Goal: Task Accomplishment & Management: Use online tool/utility

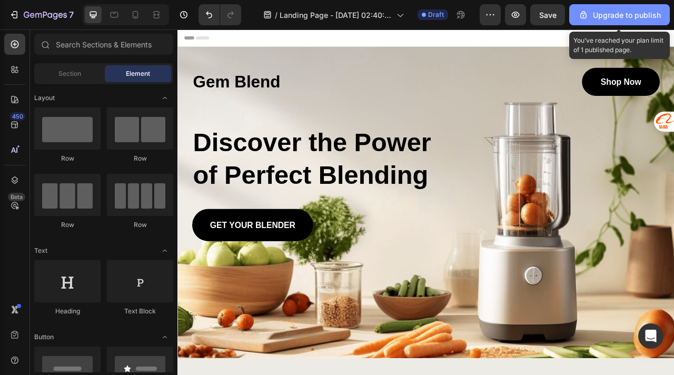
click at [606, 16] on div "Upgrade to publish" at bounding box center [620, 14] width 83 height 11
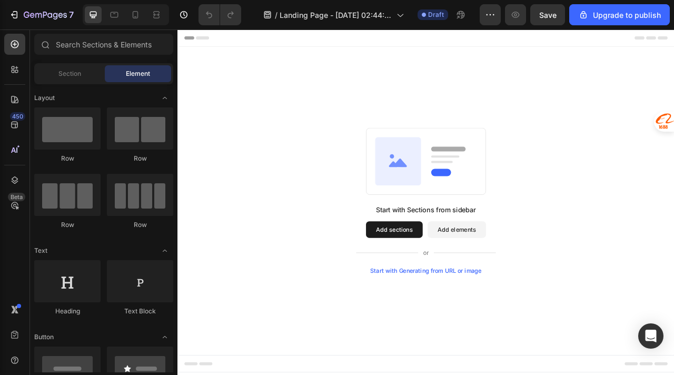
click at [462, 204] on icon at bounding box center [458, 196] width 58 height 61
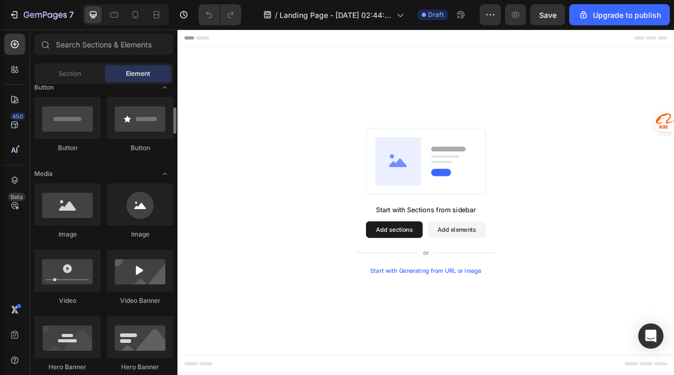
scroll to position [250, 0]
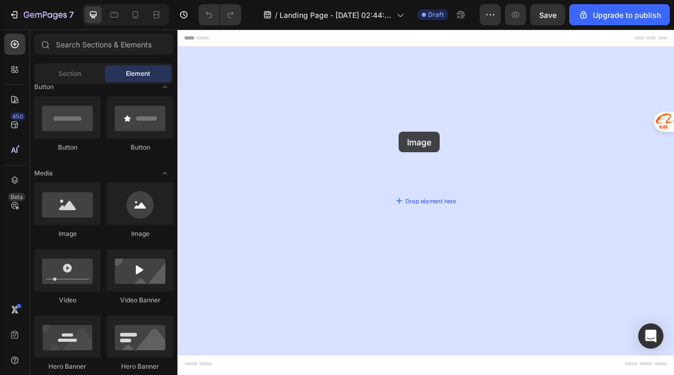
drag, startPoint x: 245, startPoint y: 237, endPoint x: 459, endPoint y: 160, distance: 227.8
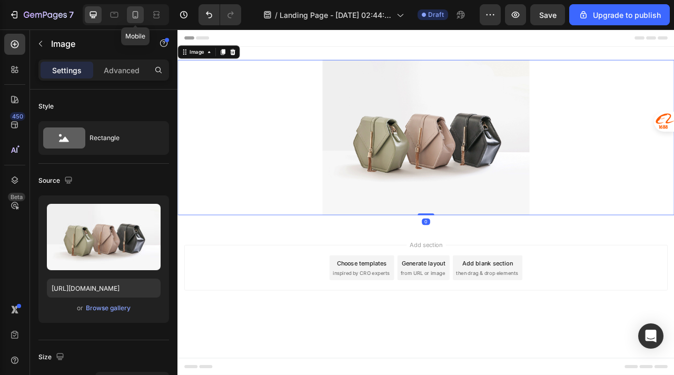
click at [134, 15] on icon at bounding box center [135, 14] width 11 height 11
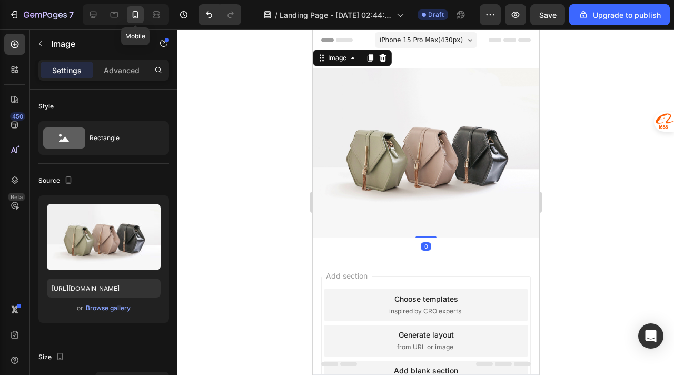
scroll to position [2, 0]
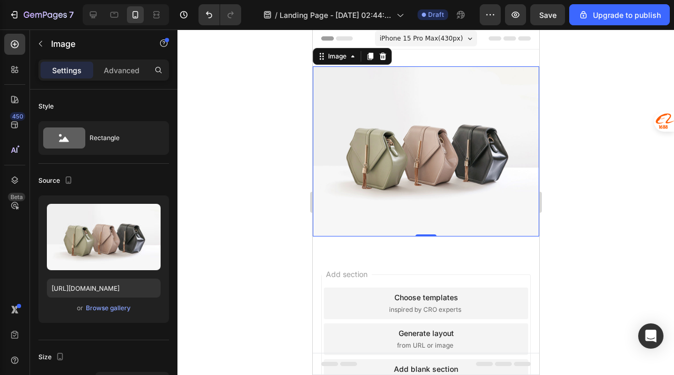
click at [452, 132] on img at bounding box center [425, 151] width 227 height 170
click at [110, 309] on div "Browse gallery" at bounding box center [108, 308] width 45 height 9
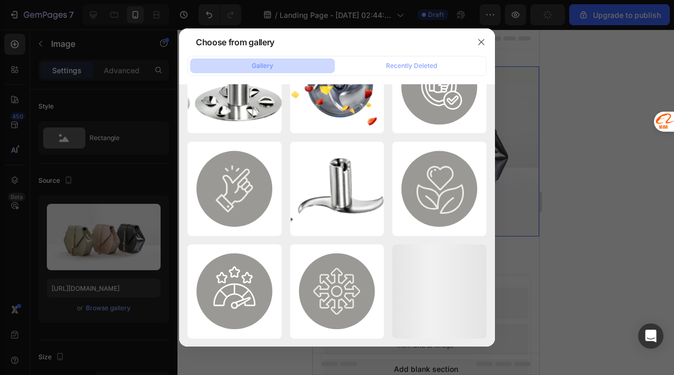
scroll to position [0, 0]
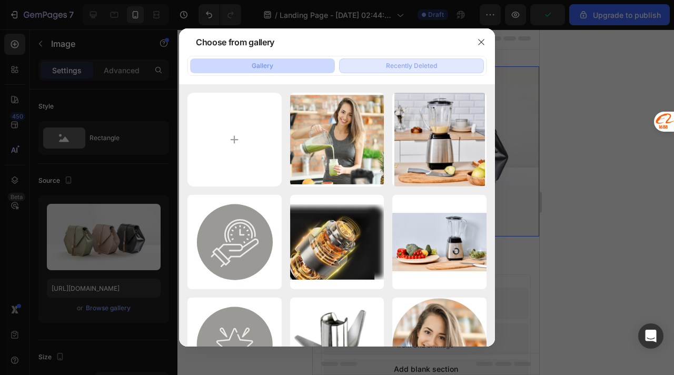
click at [401, 67] on div "Recently Deleted" at bounding box center [411, 65] width 51 height 9
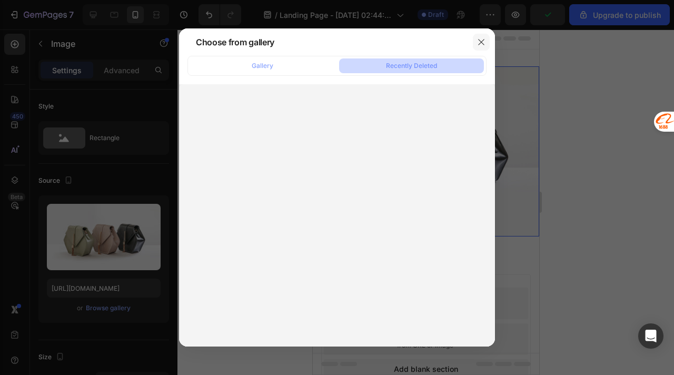
click at [481, 44] on icon "button" at bounding box center [481, 42] width 8 height 8
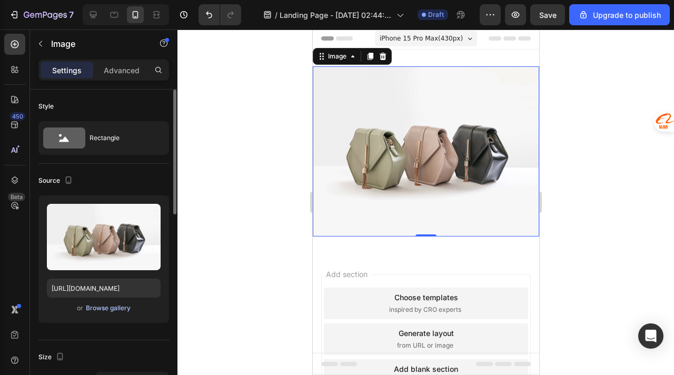
click at [94, 308] on div "Browse gallery" at bounding box center [108, 308] width 45 height 9
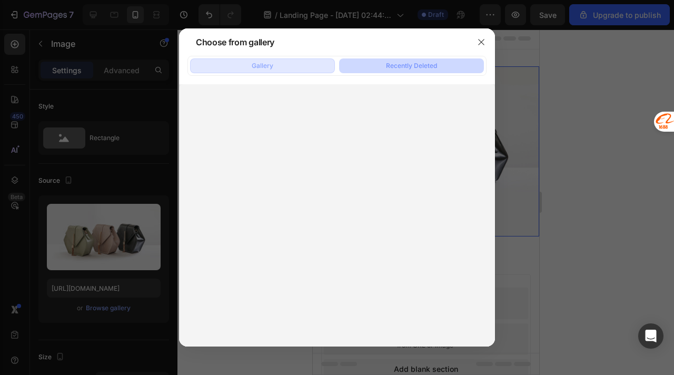
click at [321, 62] on button "Gallery" at bounding box center [262, 65] width 145 height 15
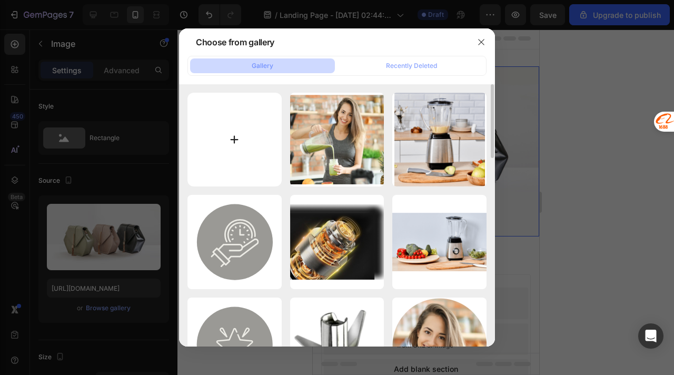
click at [250, 134] on input "file" at bounding box center [235, 140] width 94 height 94
type input "C:\fakepath\IMG 2.png"
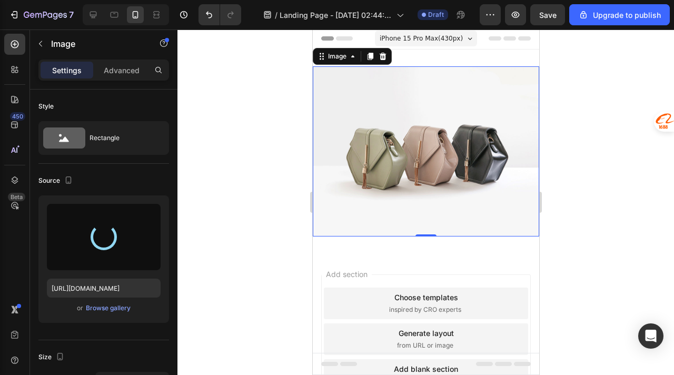
type input "https://cdn.shopify.com/s/files/1/0952/1165/1354/files/gempages_578991746298413…"
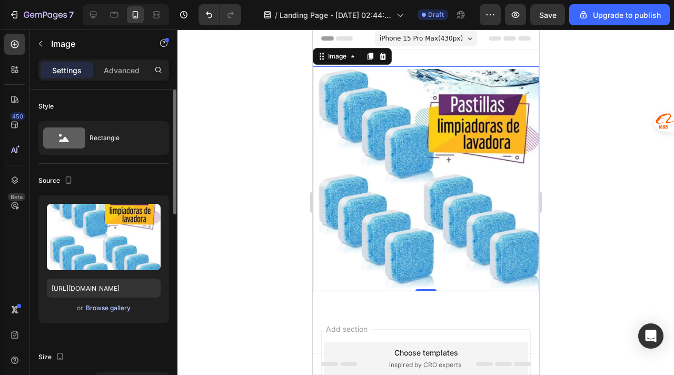
click at [109, 310] on div "Browse gallery" at bounding box center [108, 308] width 45 height 9
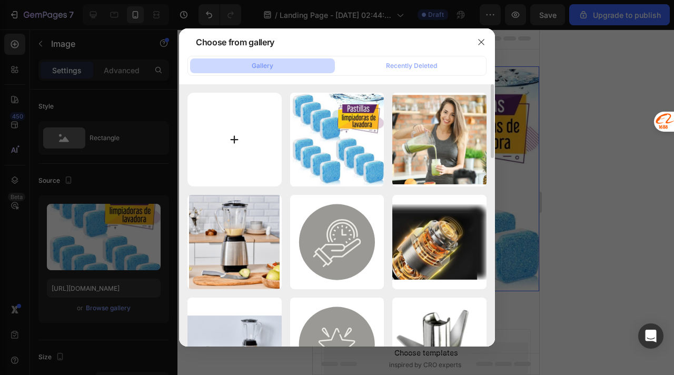
click at [250, 137] on input "file" at bounding box center [235, 140] width 94 height 94
type input "C:\fakepath\IMG 5.png"
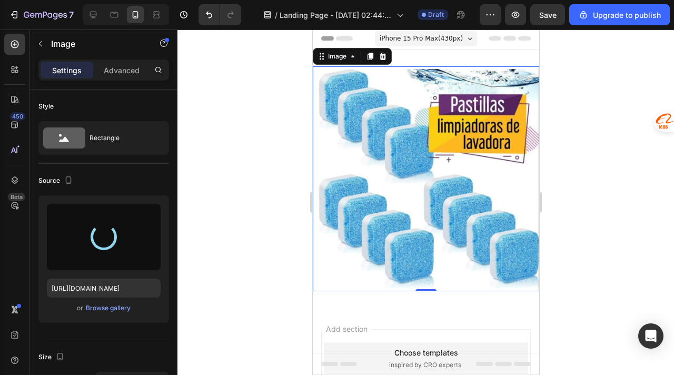
type input "https://cdn.shopify.com/s/files/1/0952/1165/1354/files/gempages_578991746298413…"
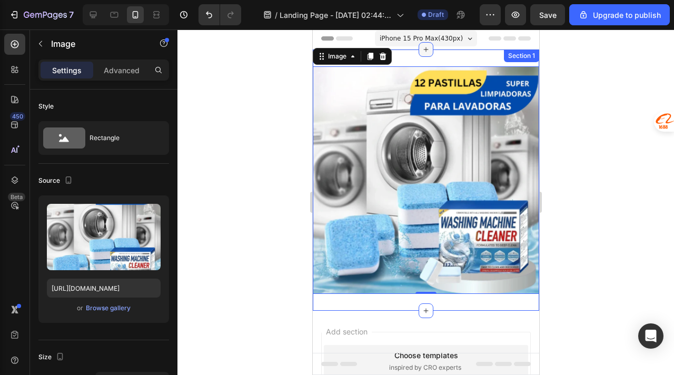
click at [429, 49] on icon at bounding box center [426, 49] width 8 height 8
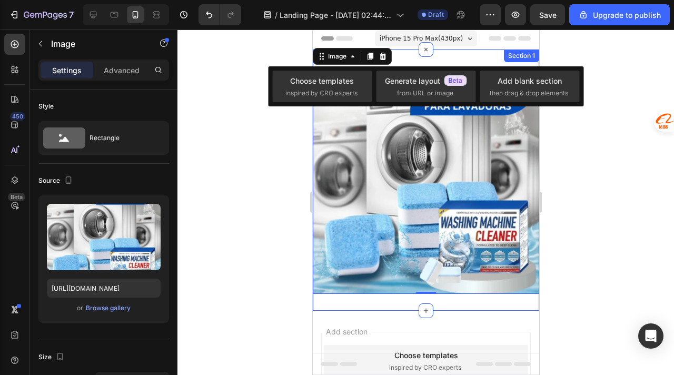
click at [470, 61] on div "Image 0 Section 1" at bounding box center [425, 180] width 227 height 261
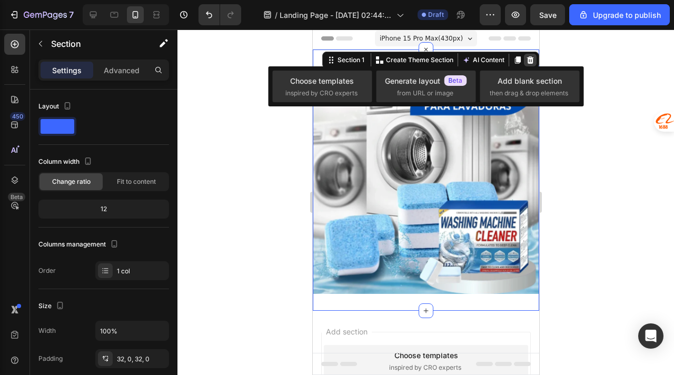
click at [531, 60] on icon at bounding box center [530, 60] width 8 height 8
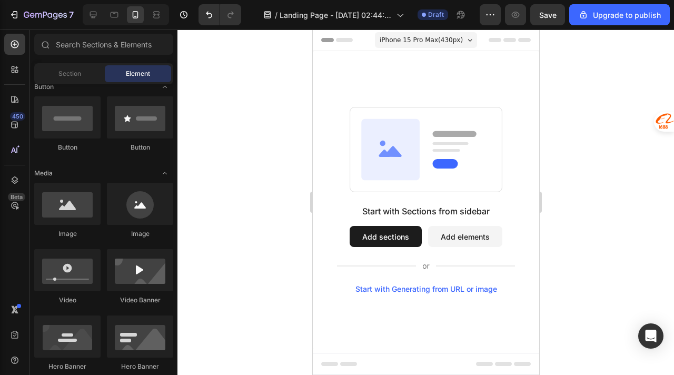
click at [490, 44] on div "Header" at bounding box center [426, 40] width 210 height 21
click at [490, 45] on div "Header" at bounding box center [426, 40] width 210 height 21
click at [473, 42] on div "iPhone 15 Pro Max ( 430 px)" at bounding box center [426, 40] width 102 height 16
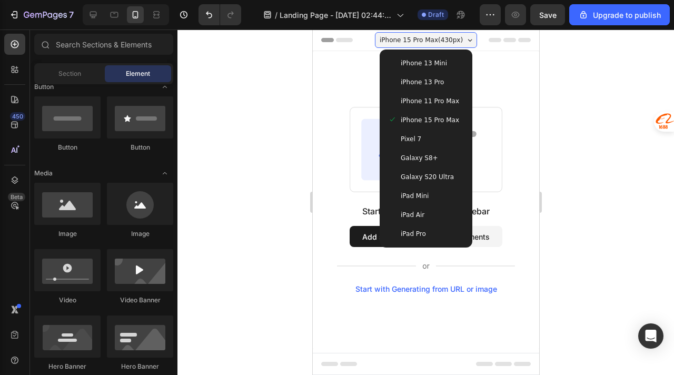
click at [500, 42] on div "Header" at bounding box center [426, 40] width 210 height 21
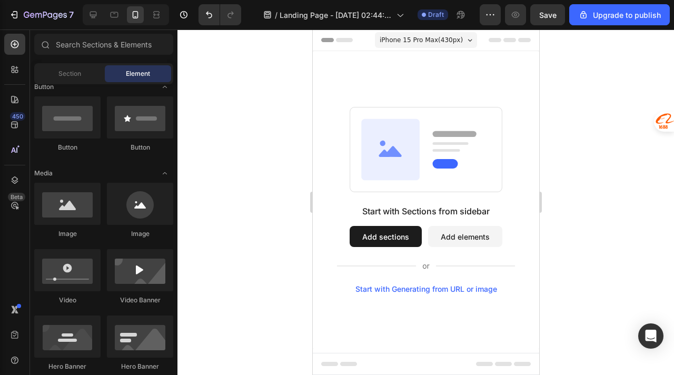
click at [344, 43] on span "Header" at bounding box center [343, 40] width 23 height 11
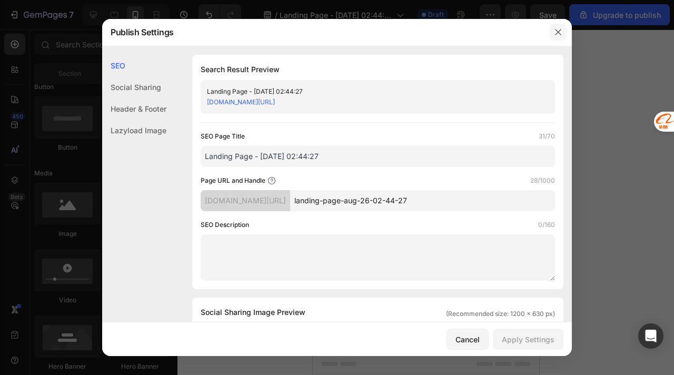
click at [560, 33] on icon "button" at bounding box center [558, 32] width 6 height 6
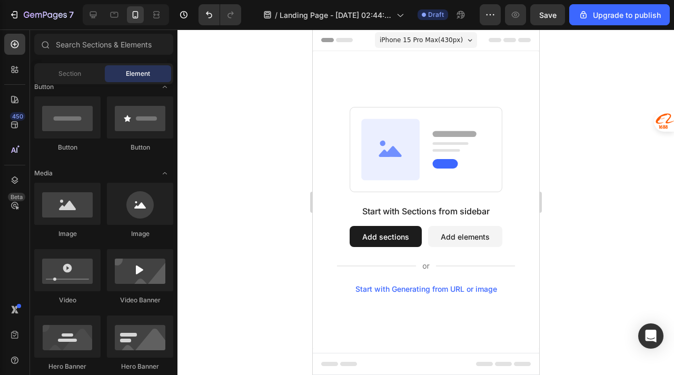
click at [504, 43] on div "Header" at bounding box center [426, 40] width 210 height 21
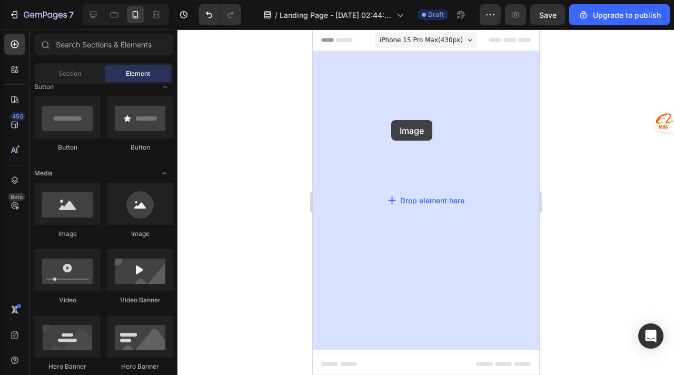
drag, startPoint x: 385, startPoint y: 243, endPoint x: 391, endPoint y: 120, distance: 124.0
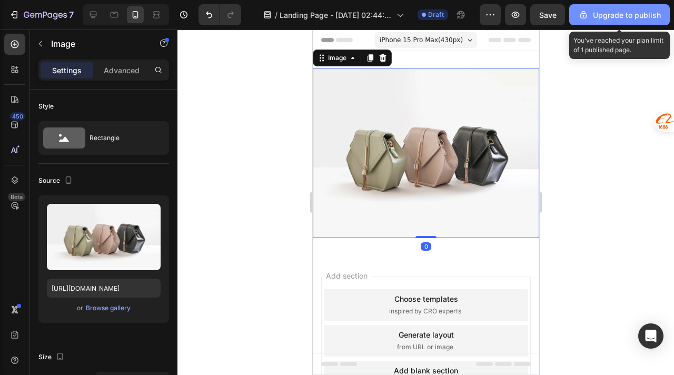
click at [605, 12] on div "Upgrade to publish" at bounding box center [620, 14] width 83 height 11
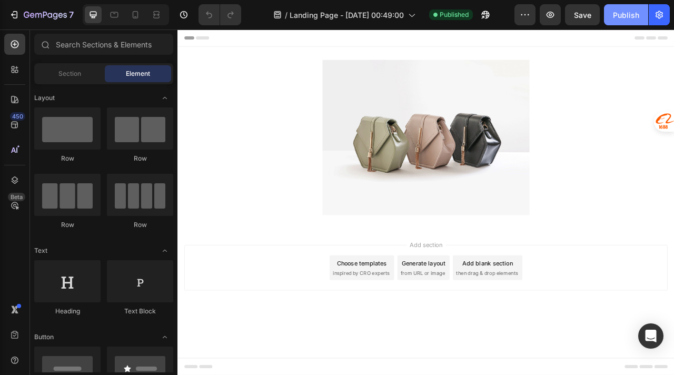
click at [630, 16] on div "Publish" at bounding box center [626, 14] width 26 height 11
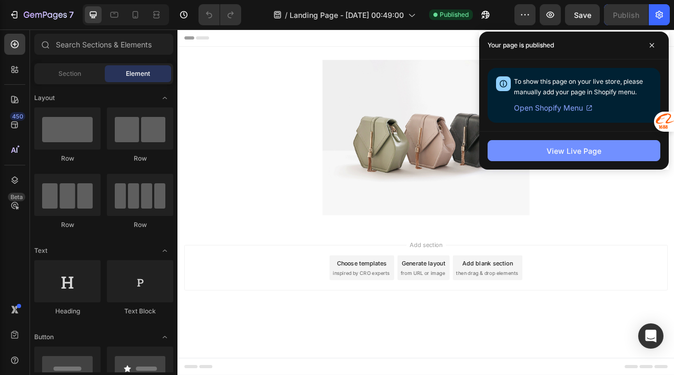
click at [569, 153] on div "View Live Page" at bounding box center [574, 150] width 55 height 11
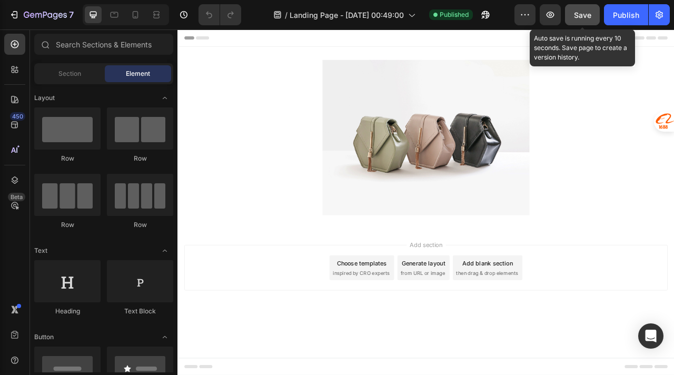
click at [577, 17] on span "Save" at bounding box center [582, 15] width 17 height 9
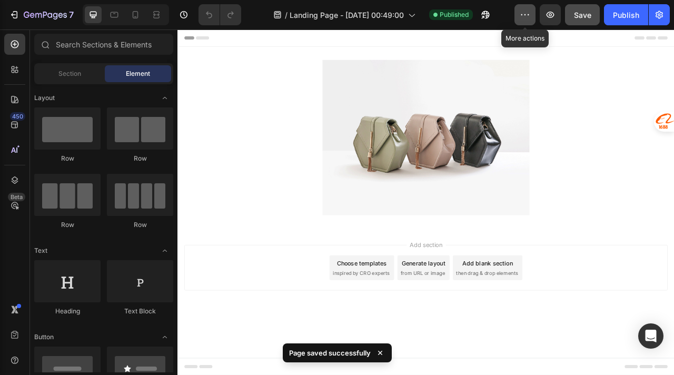
click at [522, 19] on icon "button" at bounding box center [525, 14] width 11 height 11
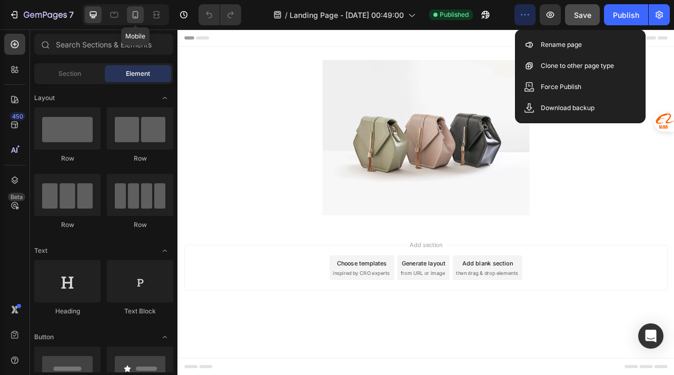
click at [134, 15] on icon at bounding box center [135, 14] width 11 height 11
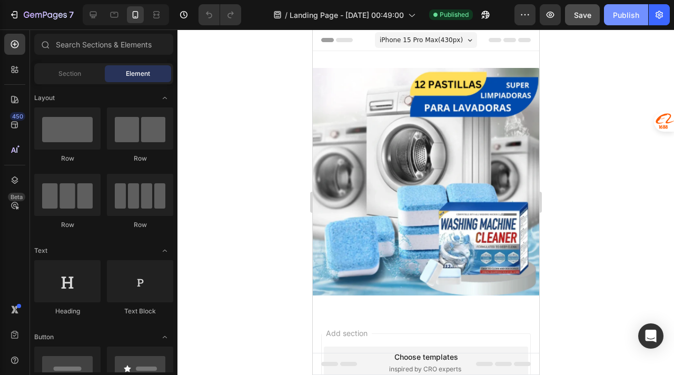
click at [618, 16] on div "Publish" at bounding box center [626, 14] width 26 height 11
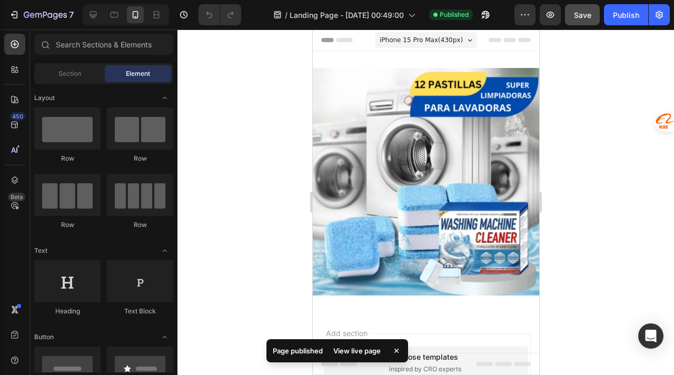
click at [398, 353] on icon at bounding box center [397, 351] width 11 height 11
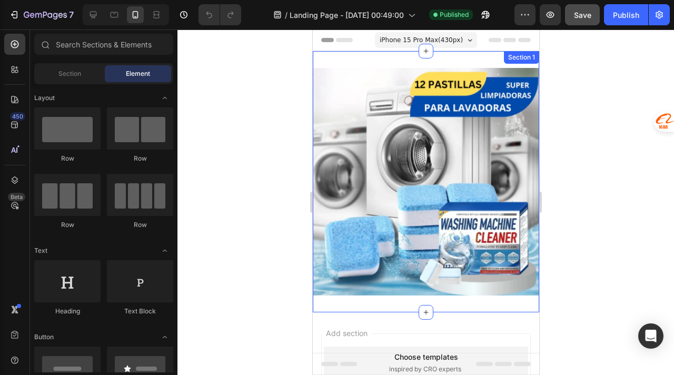
click at [415, 307] on div "Image Section 1" at bounding box center [425, 181] width 227 height 261
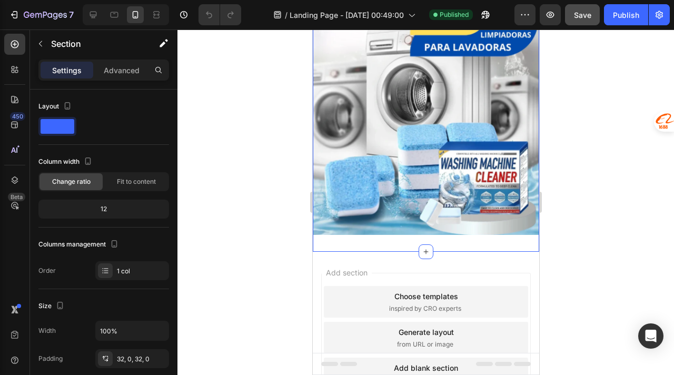
scroll to position [62, 0]
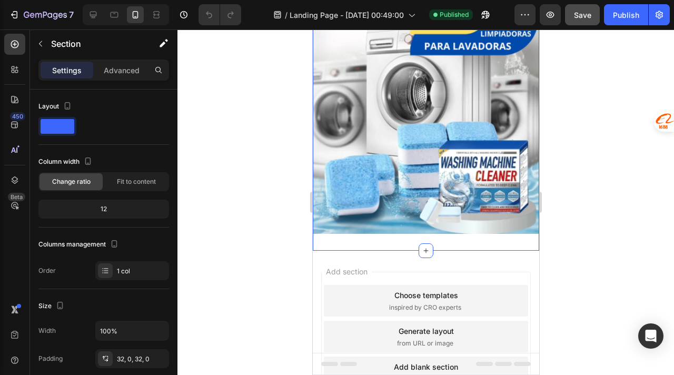
click at [357, 274] on span "Add section" at bounding box center [346, 271] width 50 height 11
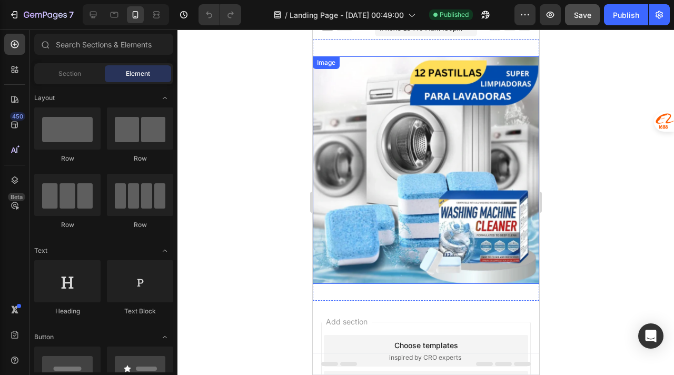
scroll to position [0, 0]
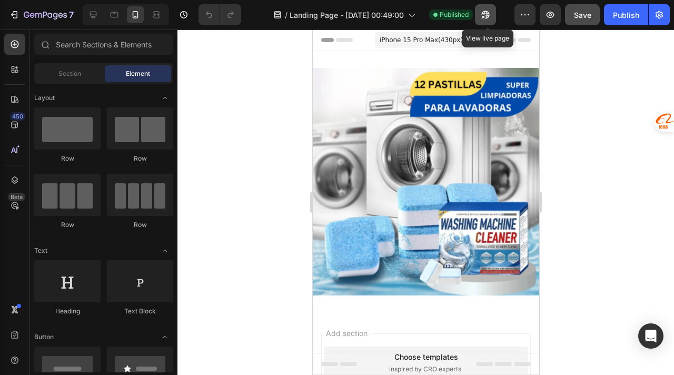
click at [486, 15] on icon "button" at bounding box center [486, 14] width 11 height 11
click at [615, 17] on div "Publish" at bounding box center [626, 14] width 26 height 11
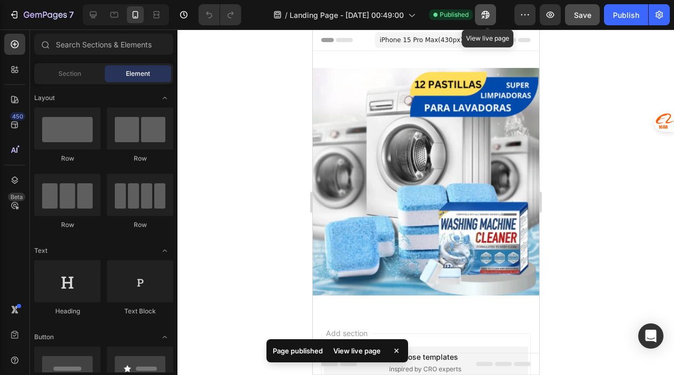
click at [491, 19] on icon "button" at bounding box center [486, 14] width 11 height 11
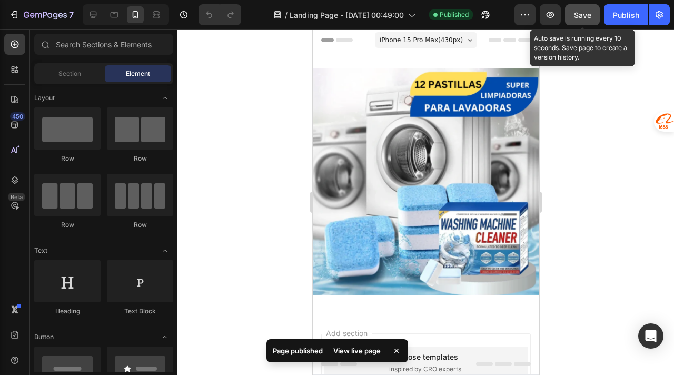
click at [573, 14] on button "Save" at bounding box center [582, 14] width 35 height 21
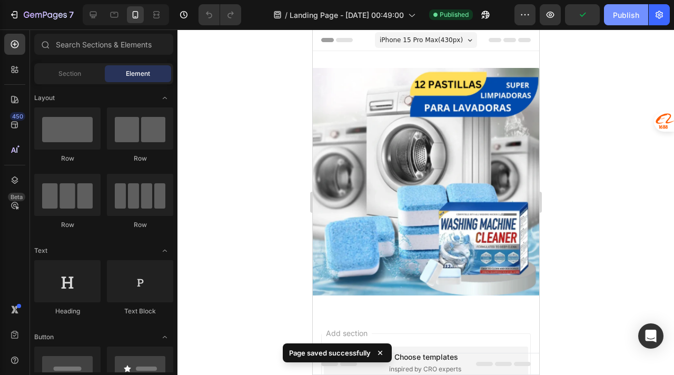
click at [631, 13] on div "Publish" at bounding box center [626, 14] width 26 height 11
click at [662, 15] on icon "button" at bounding box center [659, 15] width 7 height 8
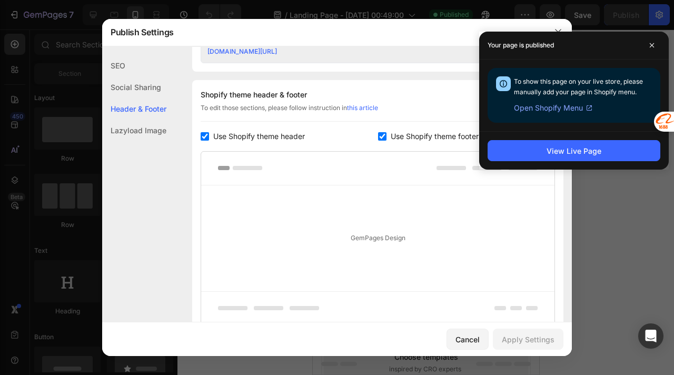
scroll to position [560, 0]
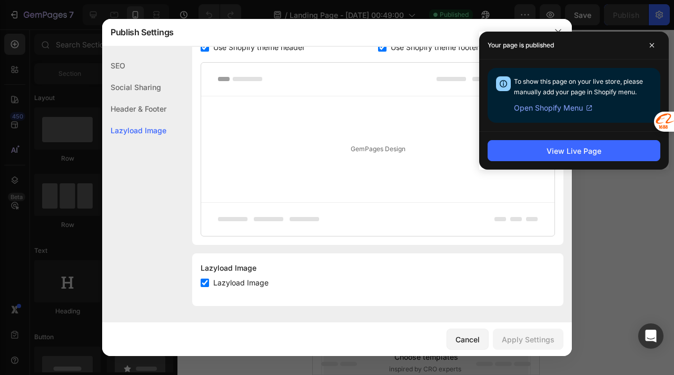
click at [149, 120] on div "Header & Footer" at bounding box center [134, 131] width 64 height 22
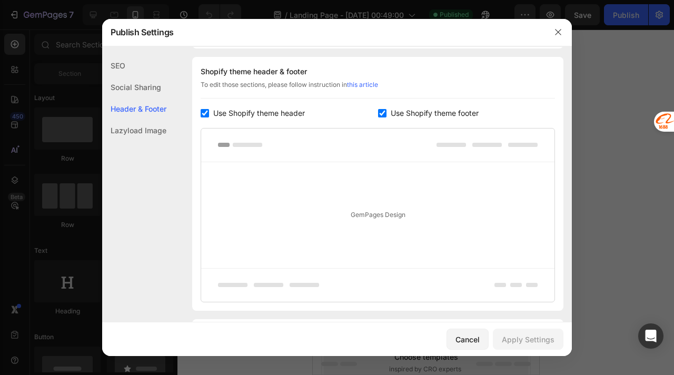
click at [144, 98] on div "Social Sharing" at bounding box center [134, 109] width 64 height 22
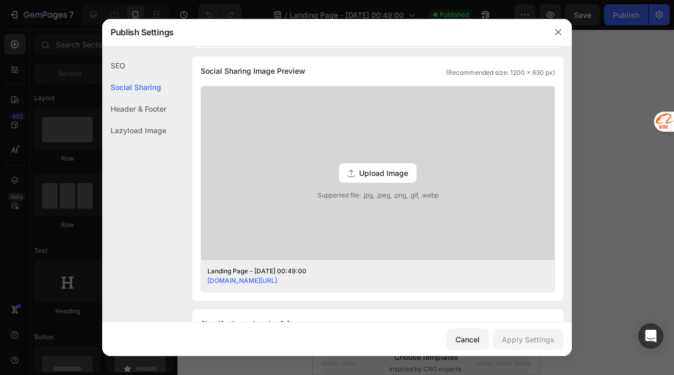
scroll to position [241, 0]
click at [122, 76] on div "SEO" at bounding box center [134, 87] width 64 height 22
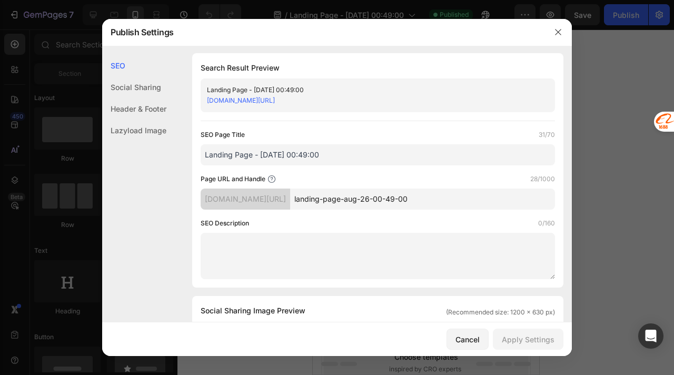
scroll to position [0, 0]
click at [131, 131] on div "Lazyload Image" at bounding box center [134, 131] width 64 height 22
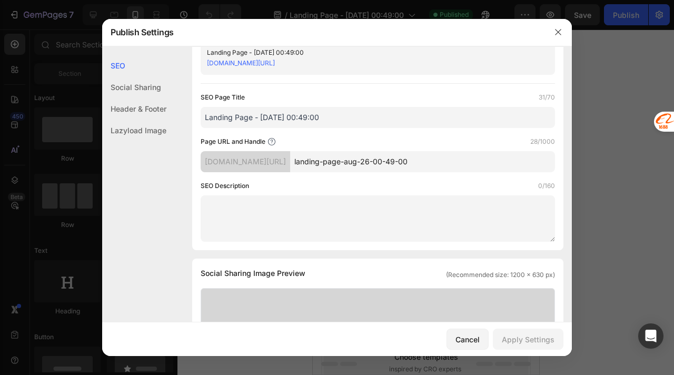
scroll to position [34, 0]
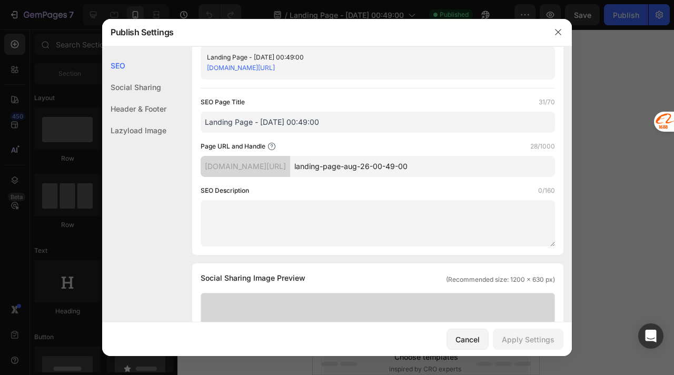
click at [351, 170] on input "landing-page-aug-26-00-49-00" at bounding box center [422, 166] width 265 height 21
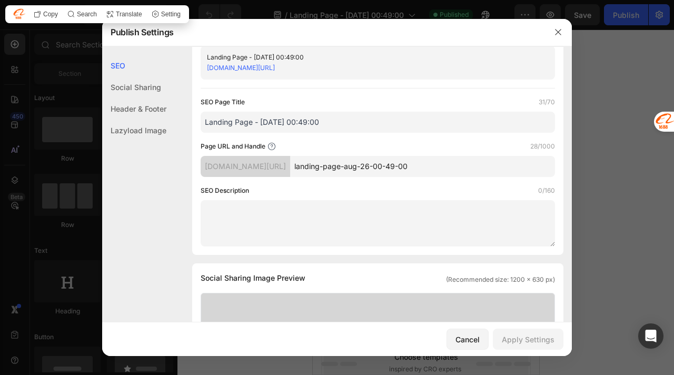
click at [290, 163] on div "[DOMAIN_NAME][URL]" at bounding box center [246, 166] width 90 height 21
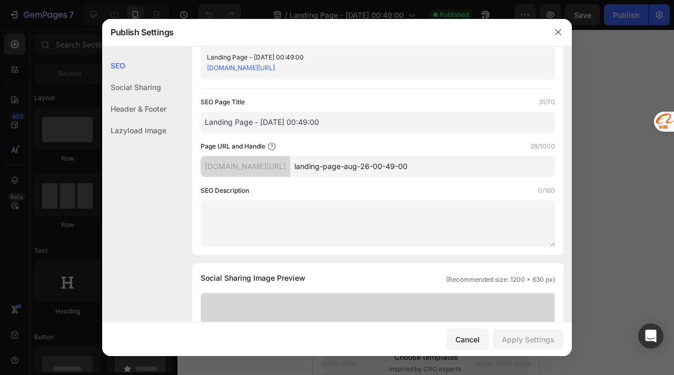
scroll to position [0, 0]
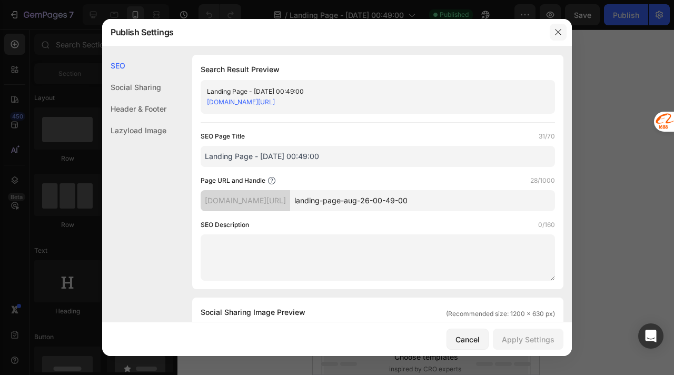
click at [556, 32] on icon "button" at bounding box center [558, 32] width 8 height 8
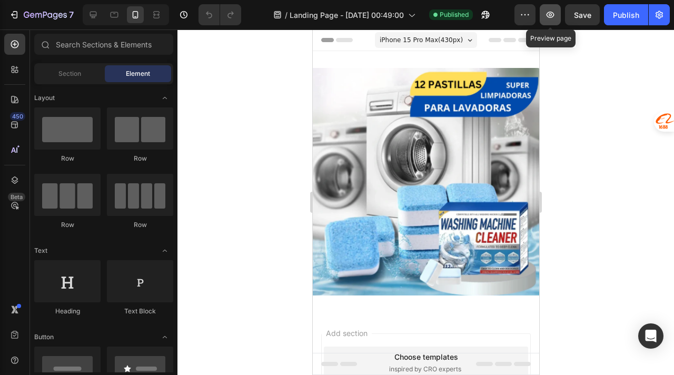
click at [546, 17] on icon "button" at bounding box center [550, 14] width 11 height 11
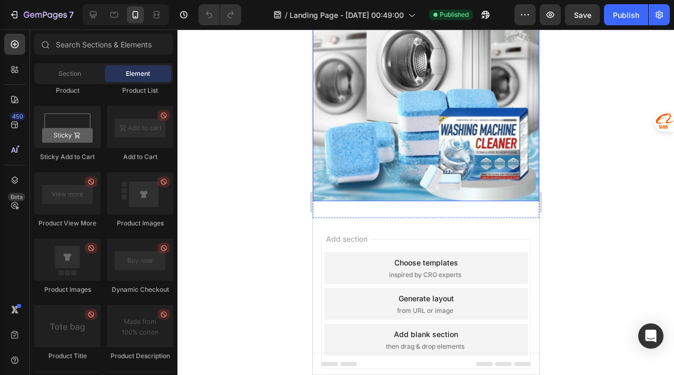
scroll to position [93, 0]
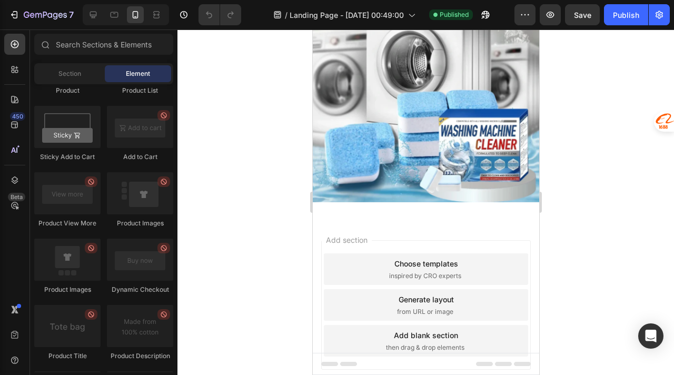
click at [411, 232] on div "Add section Choose templates inspired by CRO experts Generate layout from URL o…" at bounding box center [425, 319] width 227 height 201
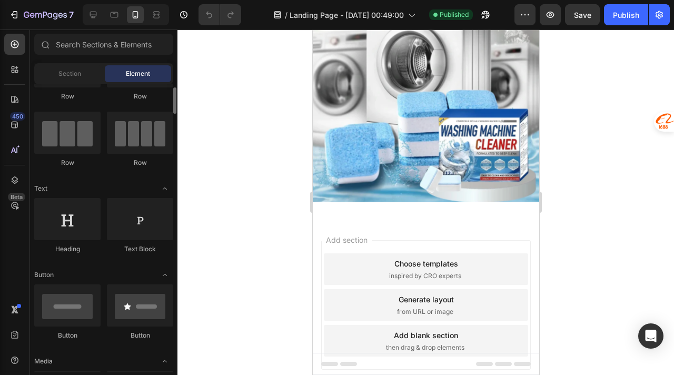
scroll to position [68, 0]
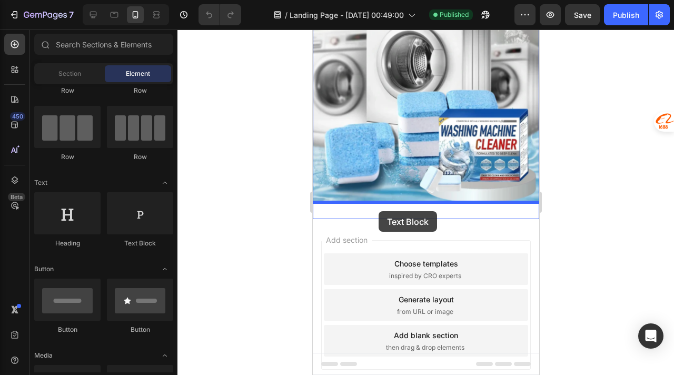
drag, startPoint x: 446, startPoint y: 247, endPoint x: 378, endPoint y: 211, distance: 76.6
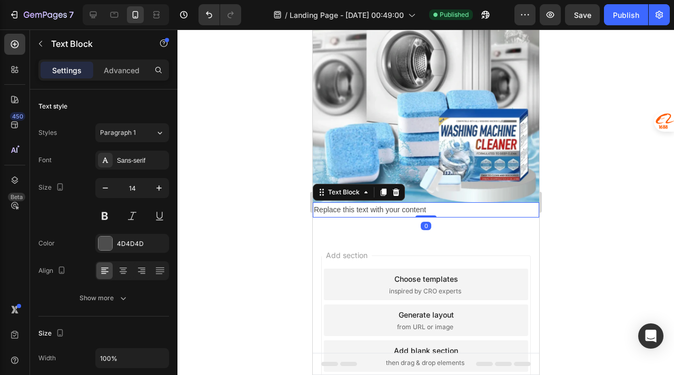
click at [378, 211] on div "Replace this text with your content" at bounding box center [425, 209] width 227 height 15
click at [378, 211] on p "Replace this text with your content" at bounding box center [426, 209] width 224 height 13
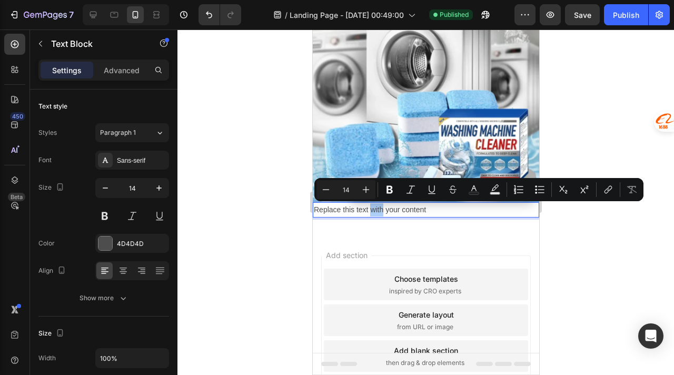
click at [585, 240] on div at bounding box center [426, 203] width 497 height 346
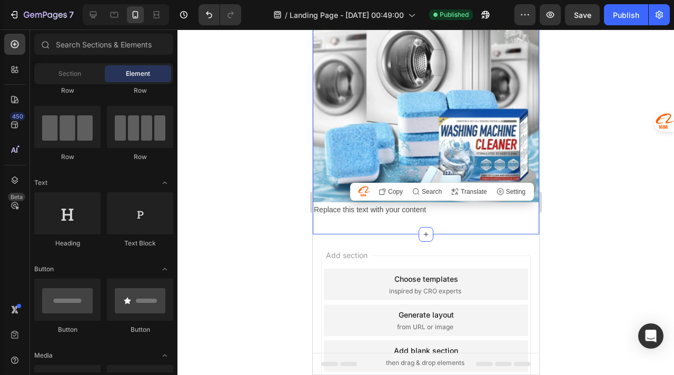
click at [491, 213] on p "Replace this text with your content" at bounding box center [426, 209] width 224 height 13
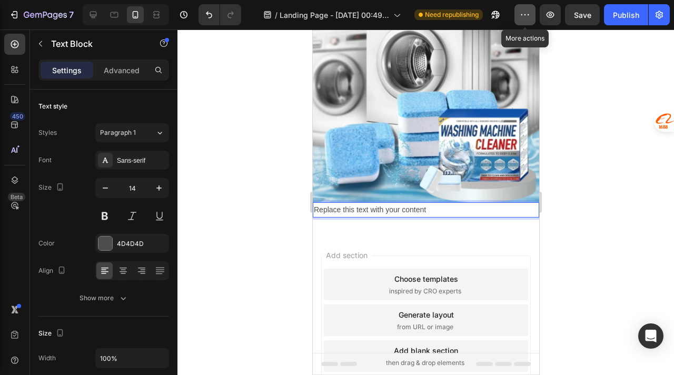
click at [526, 19] on icon "button" at bounding box center [525, 14] width 11 height 11
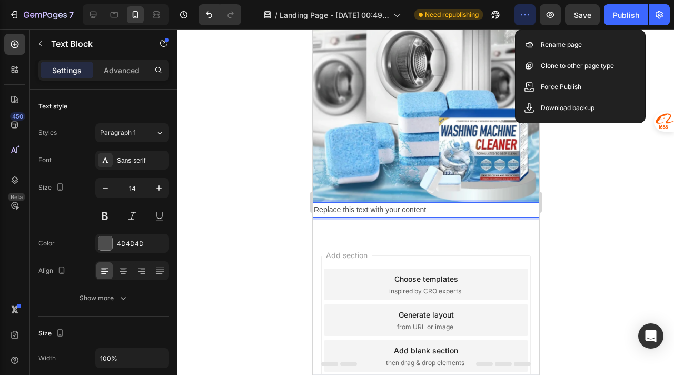
click at [451, 210] on p "Replace this text with your content" at bounding box center [426, 209] width 224 height 13
click at [451, 209] on p "Replace this text with your content" at bounding box center [426, 209] width 224 height 13
click at [477, 232] on div "Image Replace this text with your content Text Block 0 Section 1" at bounding box center [425, 96] width 227 height 277
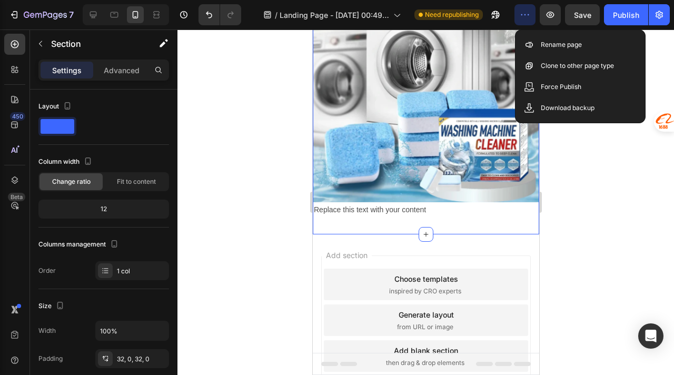
click at [461, 215] on p "Replace this text with your content" at bounding box center [426, 209] width 224 height 13
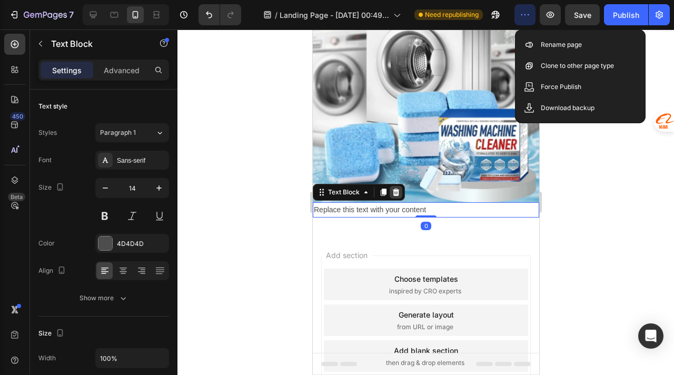
click at [396, 196] on icon at bounding box center [396, 192] width 8 height 8
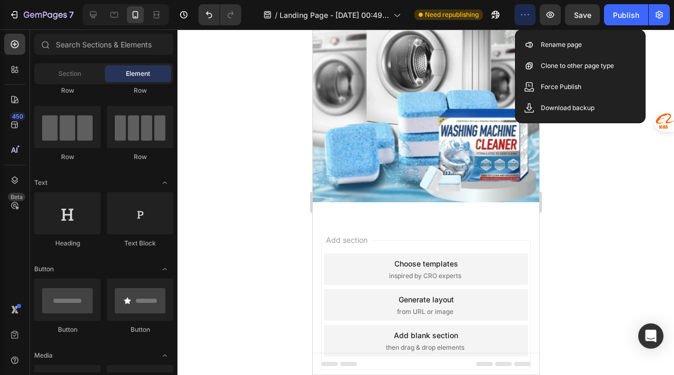
click at [399, 223] on div "Add section Choose templates inspired by CRO experts Generate layout from URL o…" at bounding box center [425, 319] width 227 height 201
click at [402, 244] on div "Add section Choose templates inspired by CRO experts Generate layout from URL o…" at bounding box center [426, 305] width 210 height 130
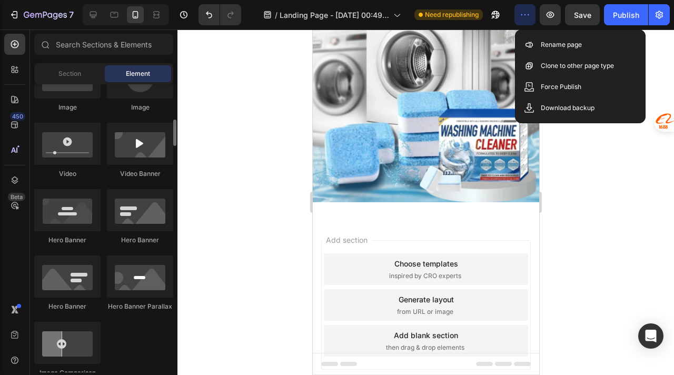
scroll to position [377, 0]
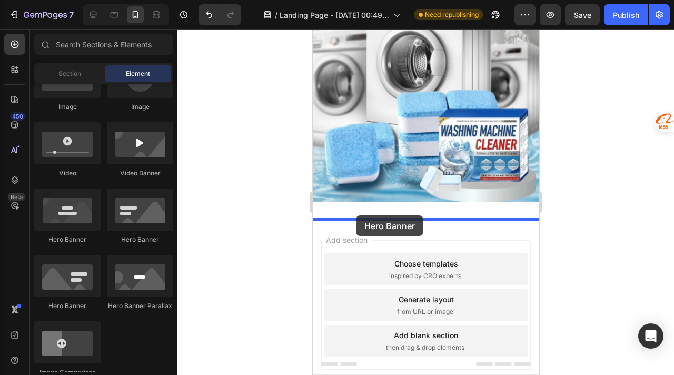
drag, startPoint x: 393, startPoint y: 246, endPoint x: 356, endPoint y: 216, distance: 47.6
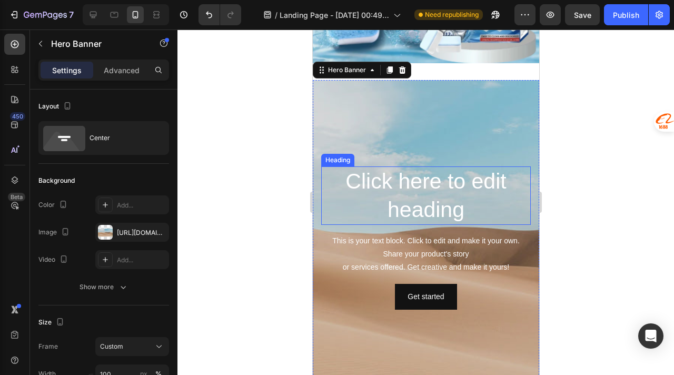
scroll to position [237, 0]
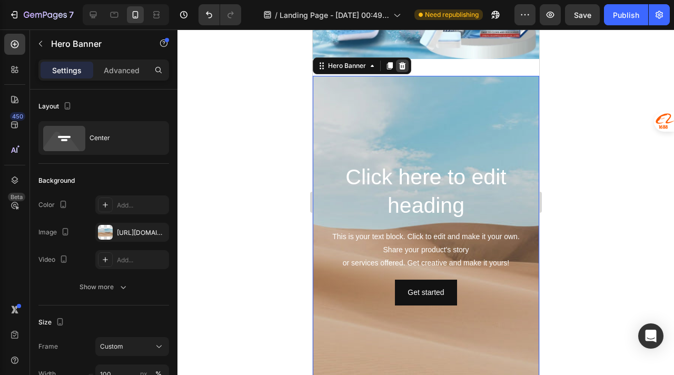
click at [399, 70] on icon at bounding box center [402, 66] width 8 height 8
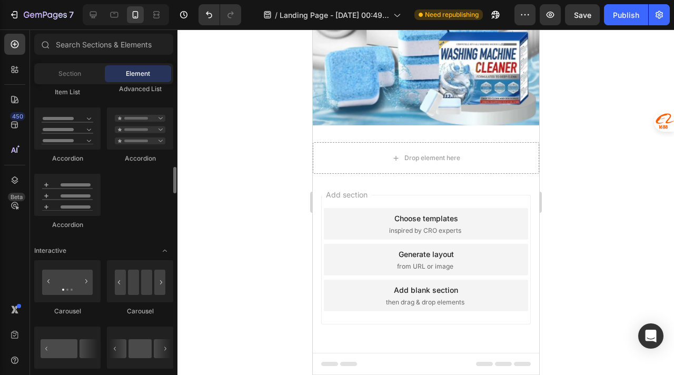
scroll to position [900, 0]
click at [495, 16] on icon "button" at bounding box center [496, 14] width 11 height 11
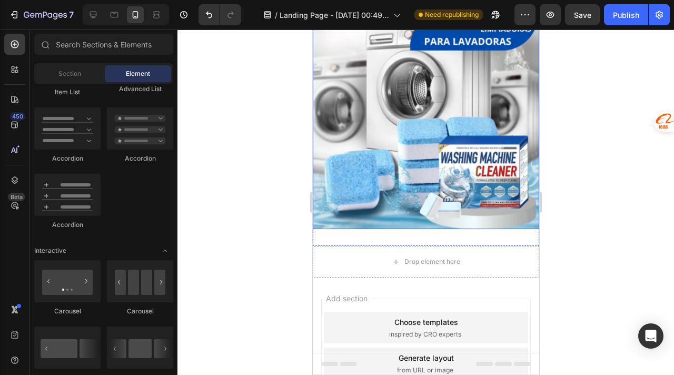
scroll to position [14, 0]
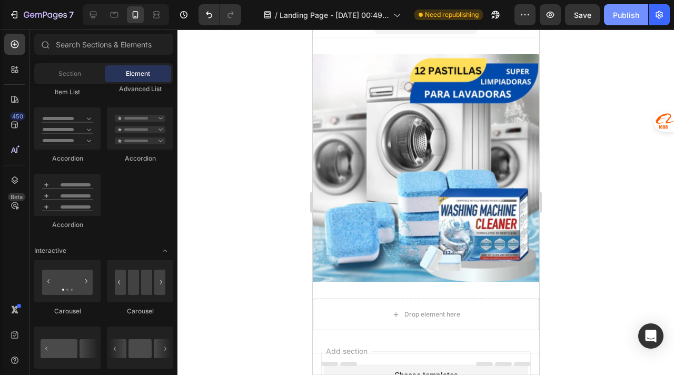
click at [631, 18] on div "Publish" at bounding box center [626, 14] width 26 height 11
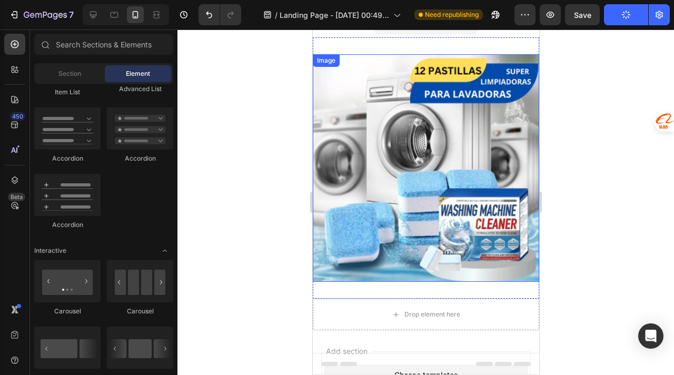
scroll to position [0, 0]
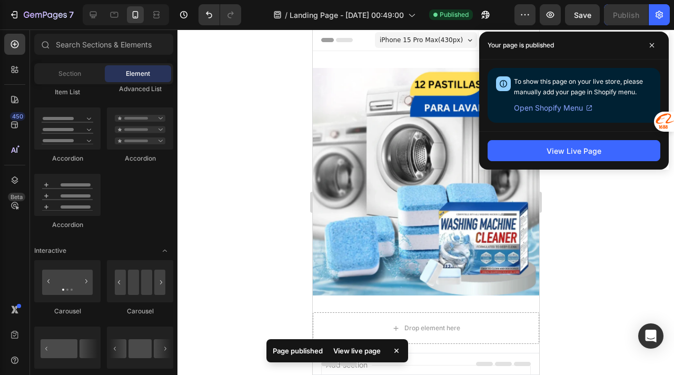
click at [566, 107] on span "Open Shopify Menu" at bounding box center [548, 108] width 69 height 13
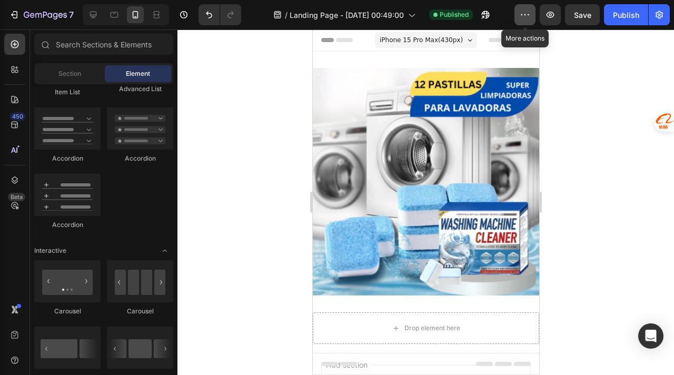
click at [532, 16] on button "button" at bounding box center [525, 14] width 21 height 21
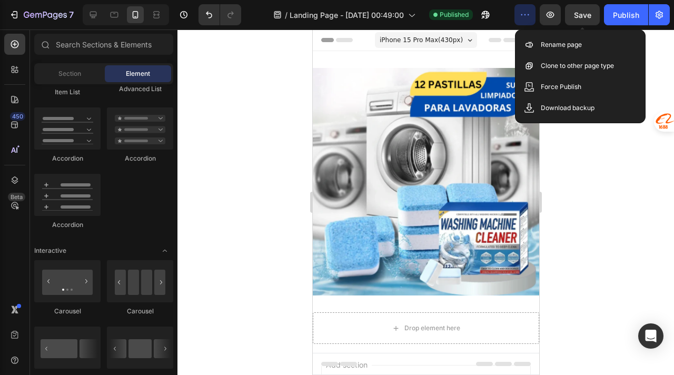
click at [587, 14] on span "Save" at bounding box center [582, 15] width 17 height 9
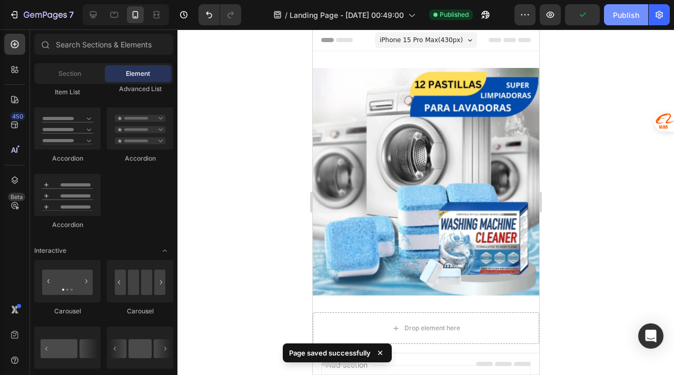
click at [615, 16] on div "Publish" at bounding box center [626, 14] width 26 height 11
click at [636, 12] on div "Publish" at bounding box center [626, 14] width 26 height 11
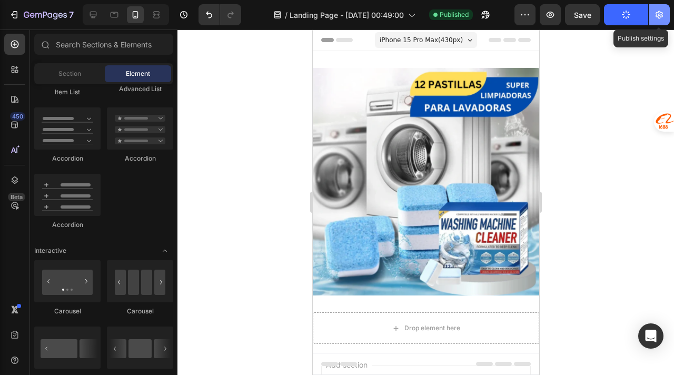
click at [655, 17] on icon "button" at bounding box center [659, 14] width 11 height 11
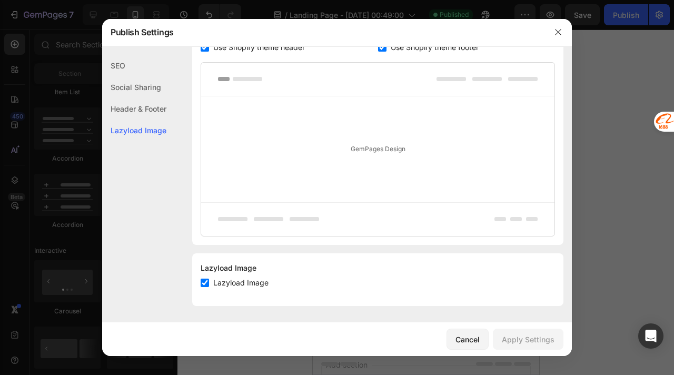
scroll to position [559, 0]
click at [126, 98] on div "Social Sharing" at bounding box center [134, 109] width 64 height 22
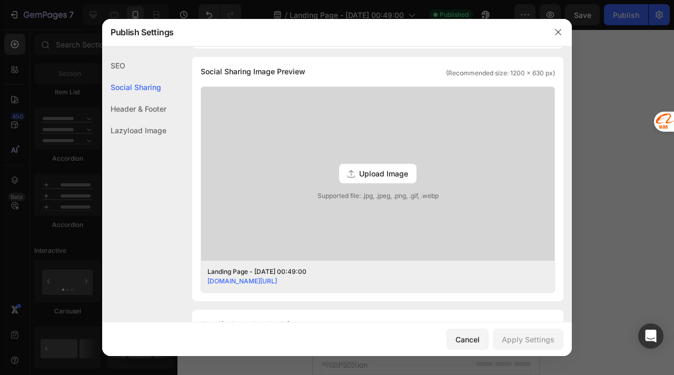
click at [130, 120] on div "Header & Footer" at bounding box center [134, 131] width 64 height 22
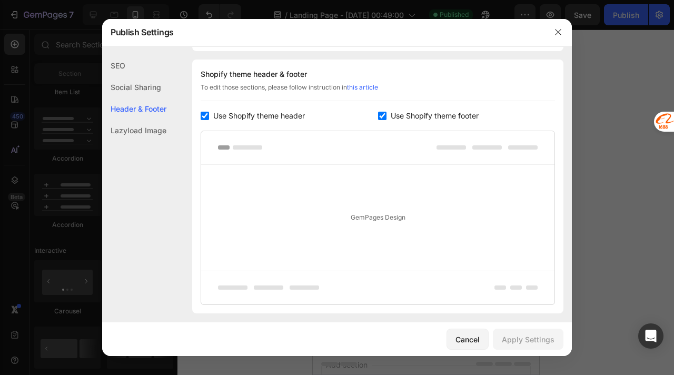
scroll to position [494, 0]
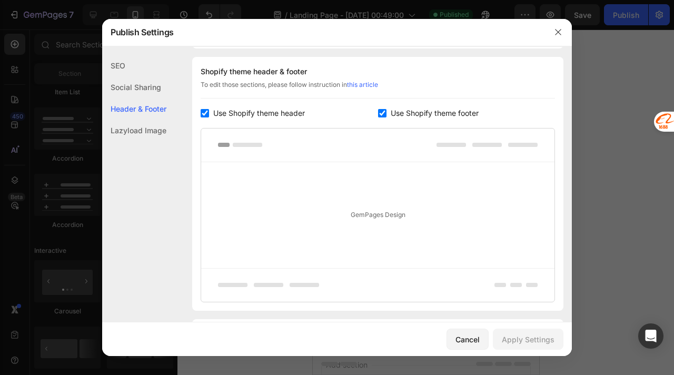
click at [116, 76] on div "SEO" at bounding box center [134, 87] width 64 height 22
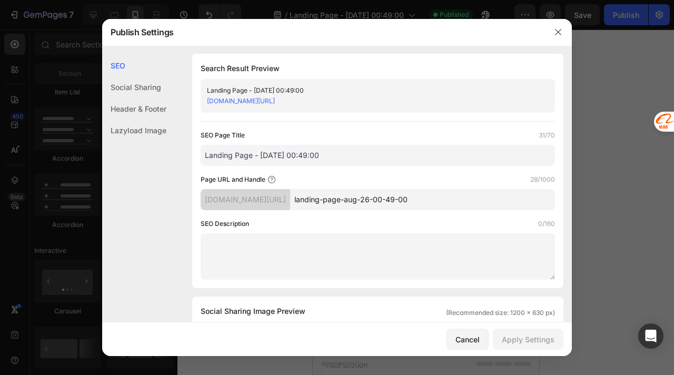
scroll to position [0, 0]
click at [415, 209] on input "landing-page-aug-26-00-49-00" at bounding box center [422, 200] width 265 height 21
click at [275, 102] on link "[DOMAIN_NAME][URL]" at bounding box center [241, 102] width 68 height 8
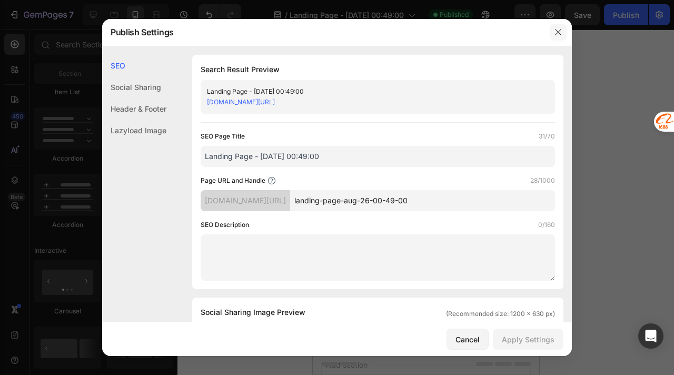
click at [557, 33] on icon "button" at bounding box center [558, 32] width 8 height 8
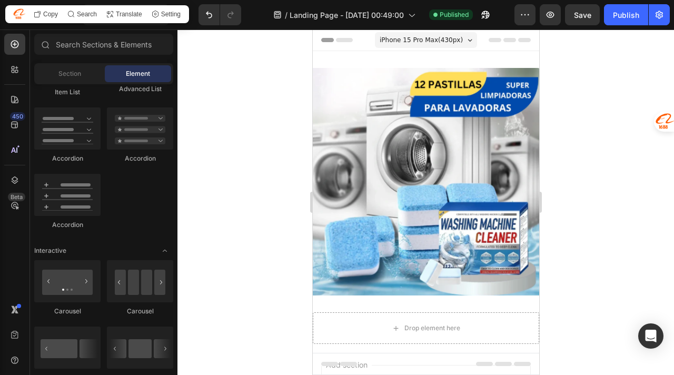
scroll to position [5, 0]
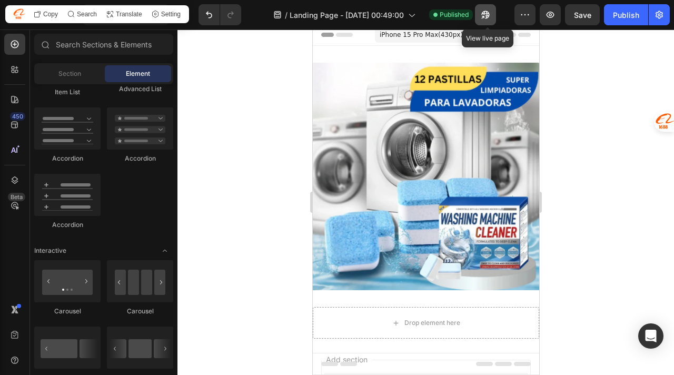
click at [483, 16] on icon "button" at bounding box center [486, 14] width 11 height 11
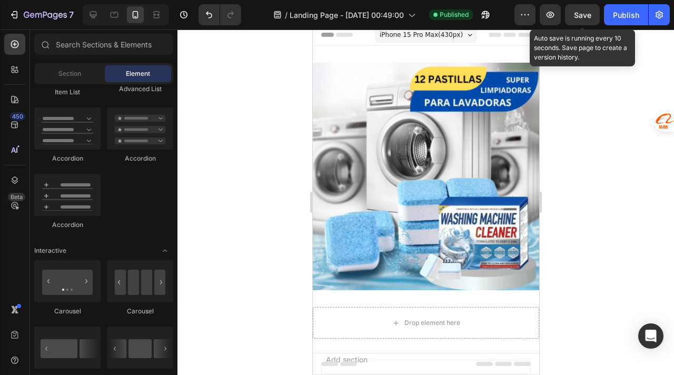
click at [591, 19] on div "Save" at bounding box center [582, 14] width 17 height 11
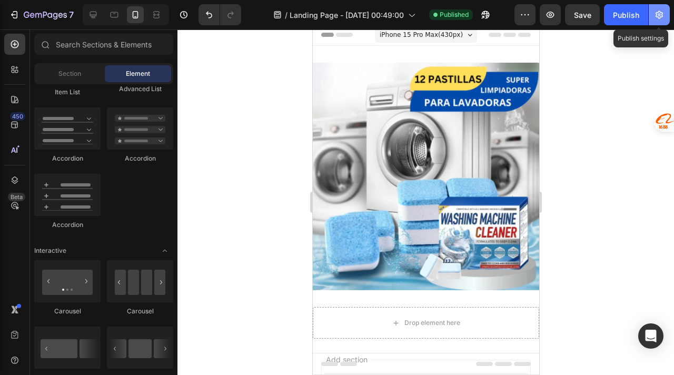
click at [656, 19] on icon "button" at bounding box center [659, 14] width 11 height 11
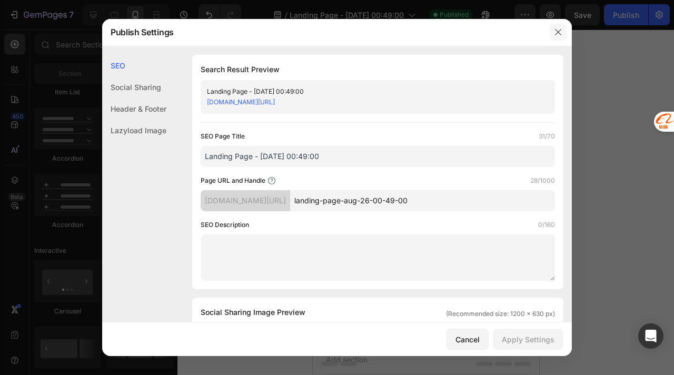
click at [555, 35] on icon "button" at bounding box center [558, 32] width 8 height 8
